Goal: Navigation & Orientation: Find specific page/section

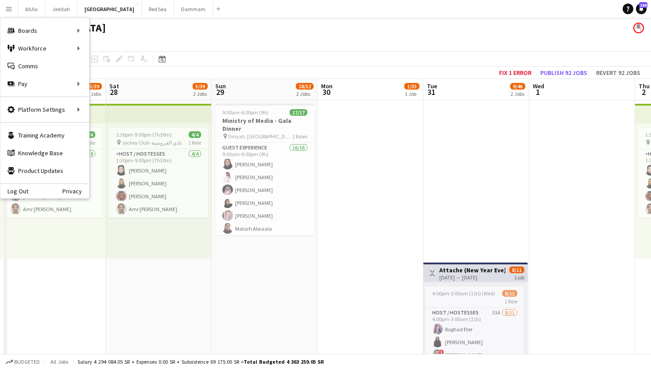
scroll to position [0, 279]
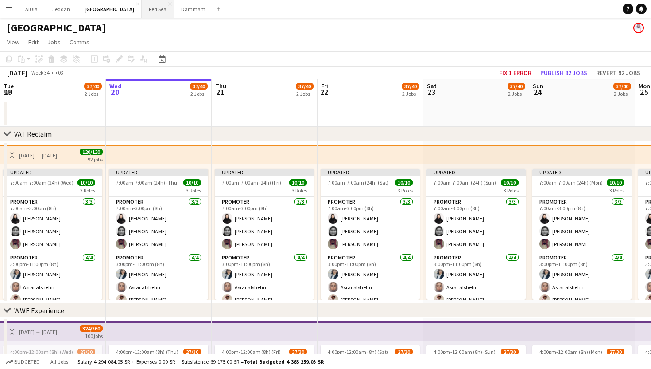
click at [142, 13] on button "Red Sea Close" at bounding box center [158, 8] width 32 height 17
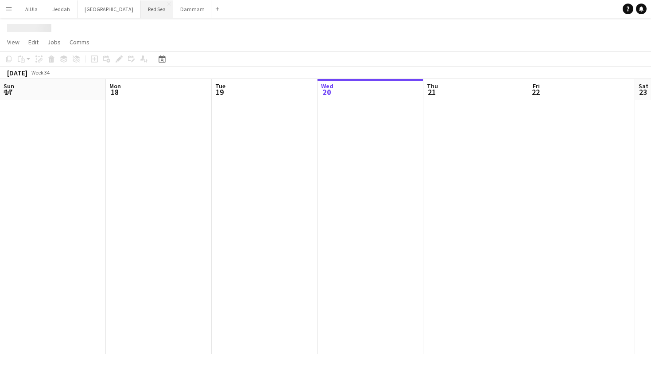
scroll to position [0, 212]
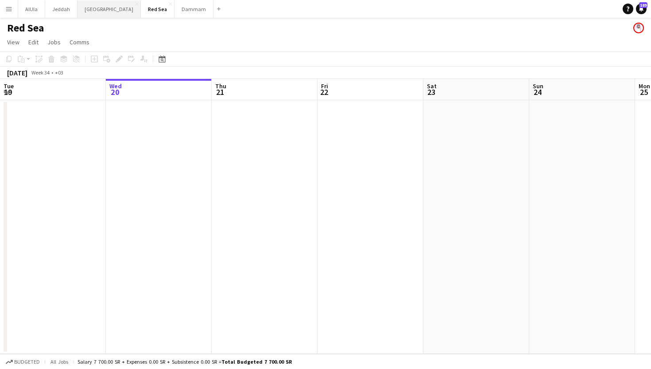
click at [89, 6] on button "Riyadh Close" at bounding box center [109, 8] width 63 height 17
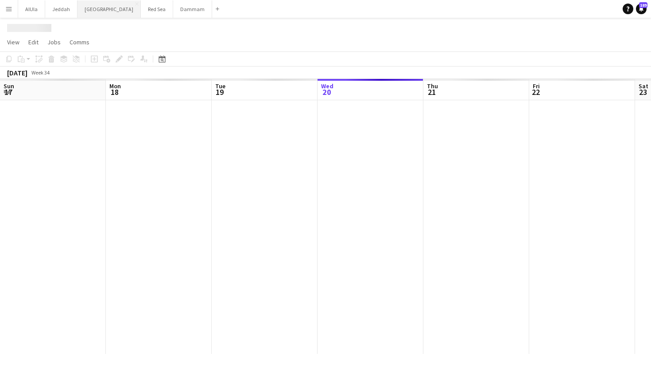
scroll to position [0, 212]
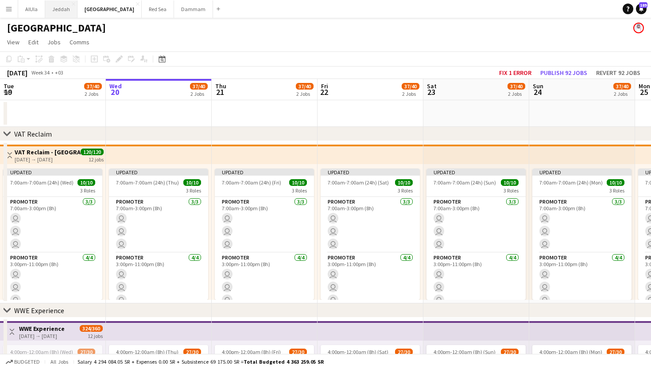
click at [58, 4] on button "Jeddah Close" at bounding box center [61, 8] width 32 height 17
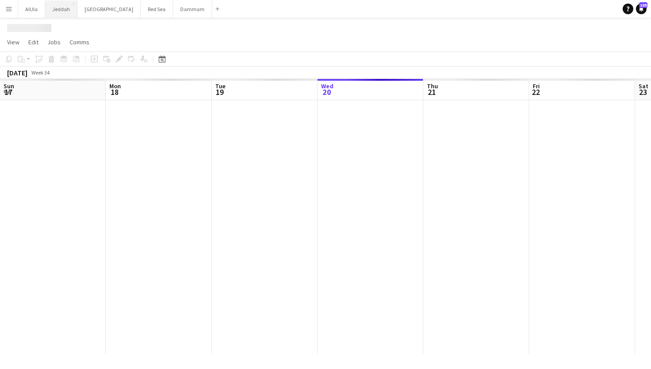
scroll to position [0, 212]
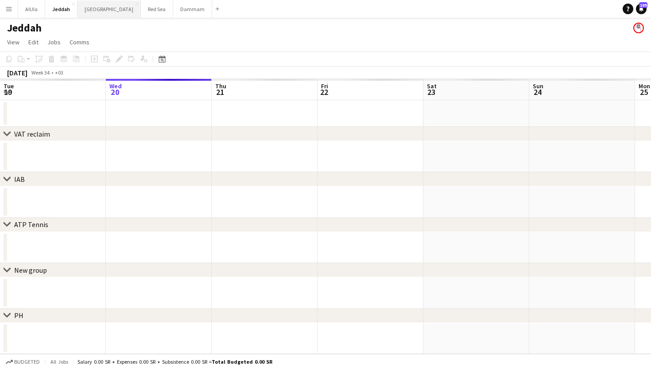
click at [86, 12] on button "Riyadh Close" at bounding box center [109, 8] width 63 height 17
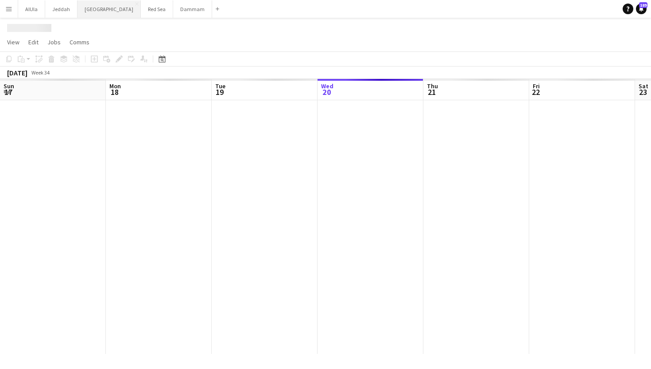
scroll to position [0, 212]
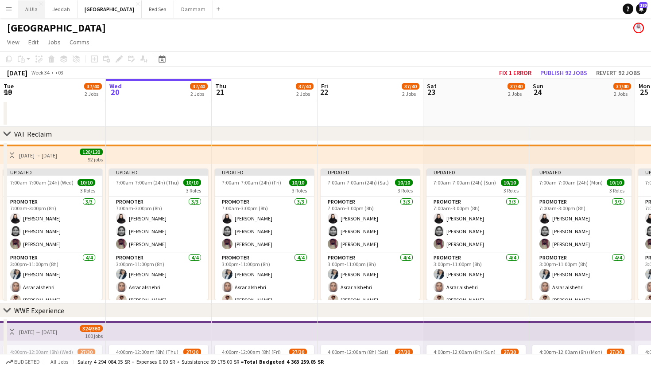
click at [28, 10] on button "AlUla Close" at bounding box center [31, 8] width 27 height 17
